Goal: Task Accomplishment & Management: Manage account settings

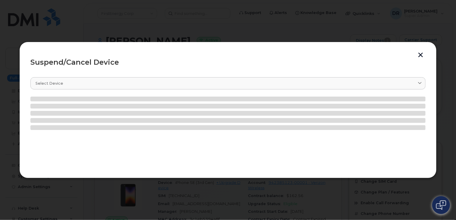
scroll to position [52, 0]
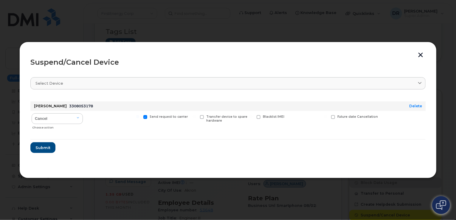
click at [139, 116] on input "Send request to carrier" at bounding box center [137, 116] width 3 height 3
checkbox input "false"
